Goal: Check status: Verify the current state of an ongoing process or item

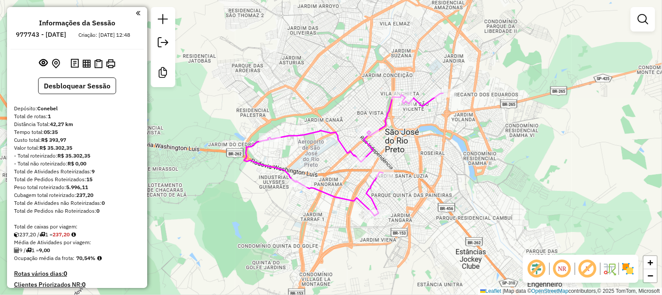
scroll to position [127, 0]
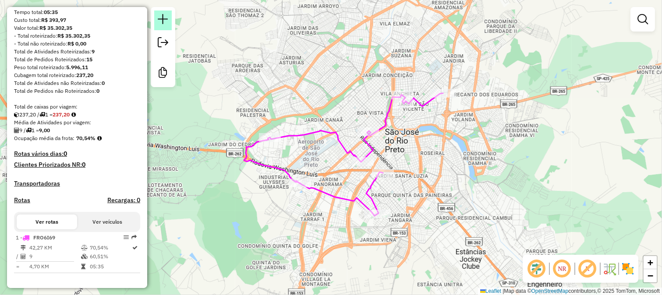
click at [161, 15] on em at bounding box center [163, 19] width 11 height 11
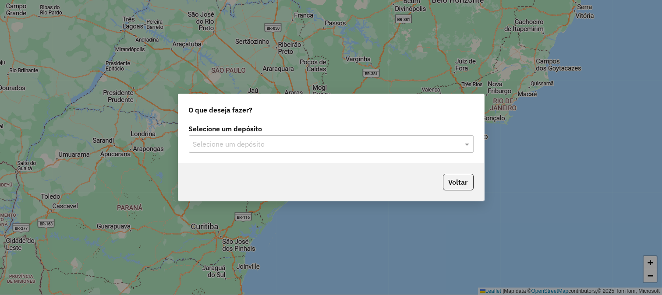
click at [274, 146] on input "text" at bounding box center [322, 144] width 258 height 11
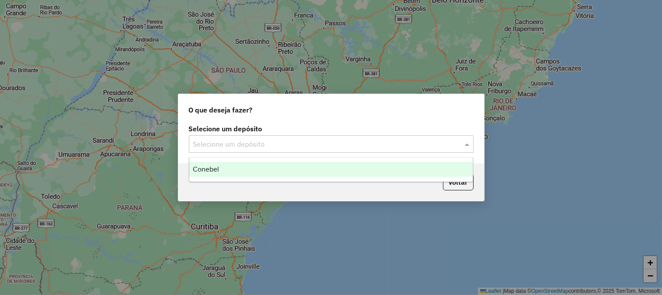
click at [268, 170] on div "Conebel" at bounding box center [331, 169] width 284 height 15
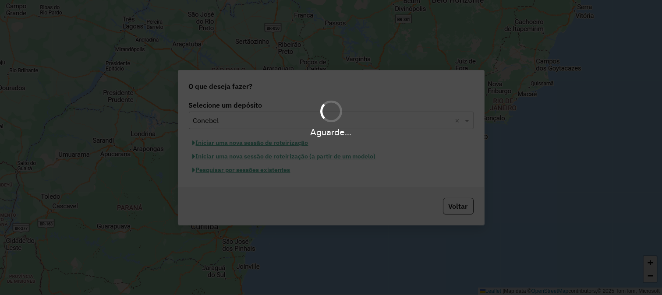
click at [268, 167] on hb-app "Aguarde... Pop-up bloqueado! Seu navegador bloqueou automáticamente a abertura …" at bounding box center [331, 147] width 662 height 295
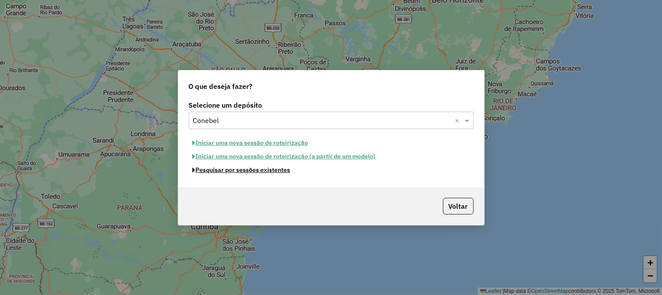
click at [268, 167] on button "Pesquisar por sessões existentes" at bounding box center [242, 170] width 106 height 14
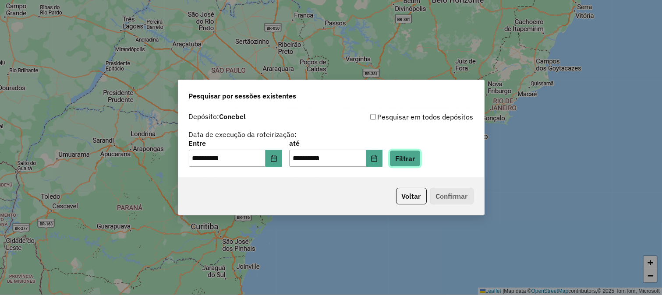
click at [413, 159] on button "Filtrar" at bounding box center [404, 158] width 31 height 17
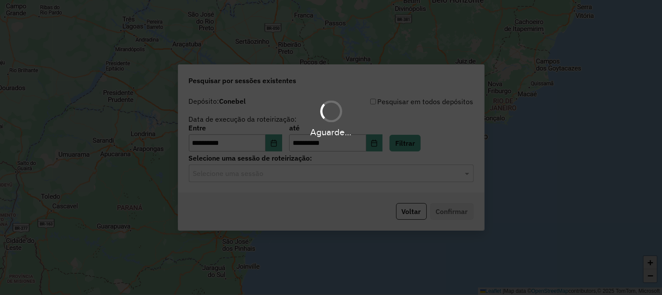
click at [294, 170] on div "Aguarde..." at bounding box center [331, 147] width 662 height 295
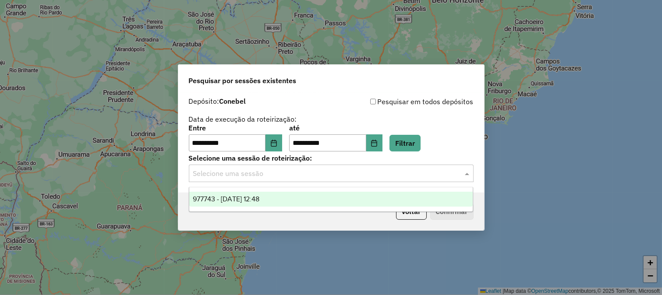
drag, startPoint x: 294, startPoint y: 174, endPoint x: 290, endPoint y: 183, distance: 9.8
click at [295, 174] on input "text" at bounding box center [322, 174] width 258 height 11
click at [286, 193] on div "977743 - 11/08/2025 12:48" at bounding box center [331, 199] width 284 height 15
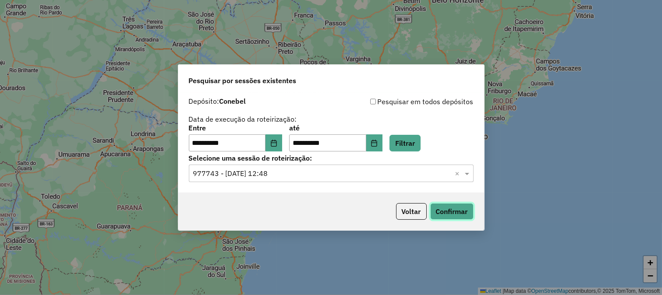
drag, startPoint x: 460, startPoint y: 209, endPoint x: 367, endPoint y: 167, distance: 101.9
click at [367, 167] on div "**********" at bounding box center [331, 147] width 307 height 167
click at [277, 145] on icon "Choose Date" at bounding box center [273, 143] width 7 height 7
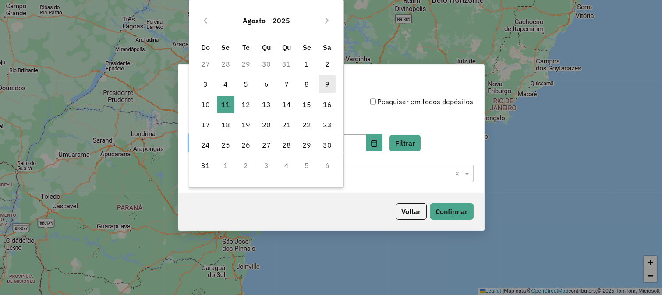
click at [331, 83] on span "9" at bounding box center [327, 84] width 18 height 18
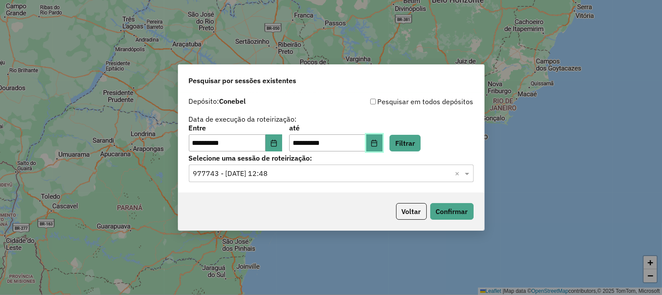
click at [383, 141] on button "Choose Date" at bounding box center [374, 143] width 17 height 18
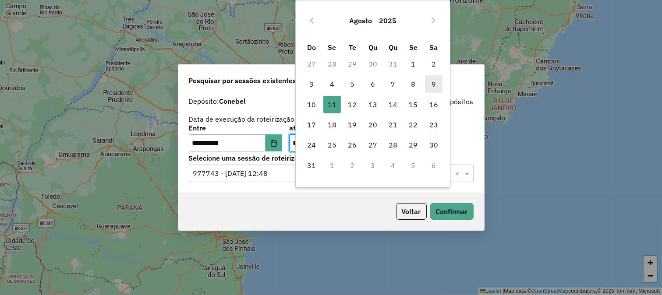
click at [433, 87] on span "9" at bounding box center [434, 84] width 18 height 18
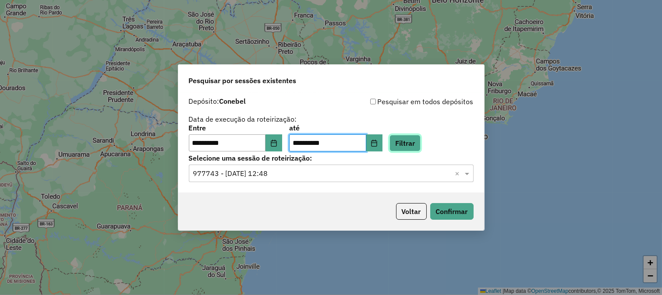
click at [414, 149] on button "Filtrar" at bounding box center [404, 143] width 31 height 17
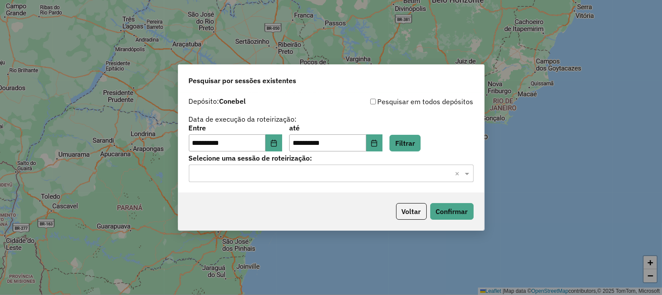
click at [323, 172] on input "text" at bounding box center [322, 174] width 258 height 11
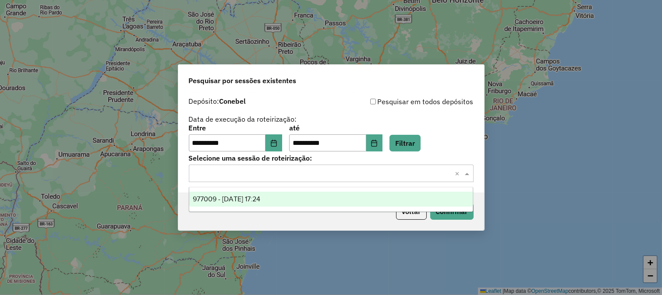
click at [305, 190] on ng-dropdown-panel "977009 - 09/08/2025 17:24" at bounding box center [331, 199] width 285 height 25
drag, startPoint x: 307, startPoint y: 195, endPoint x: 340, endPoint y: 198, distance: 33.0
click at [308, 195] on div "977009 - 09/08/2025 17:24" at bounding box center [331, 199] width 284 height 15
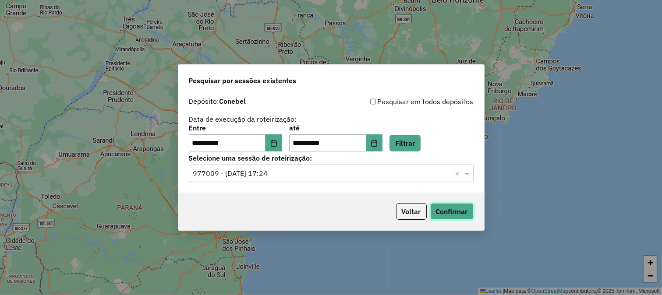
click at [464, 215] on button "Confirmar" at bounding box center [451, 211] width 43 height 17
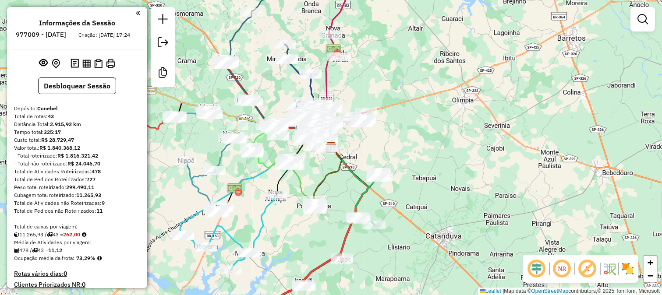
click at [536, 270] on em at bounding box center [536, 268] width 21 height 21
